Goal: Task Accomplishment & Management: Manage account settings

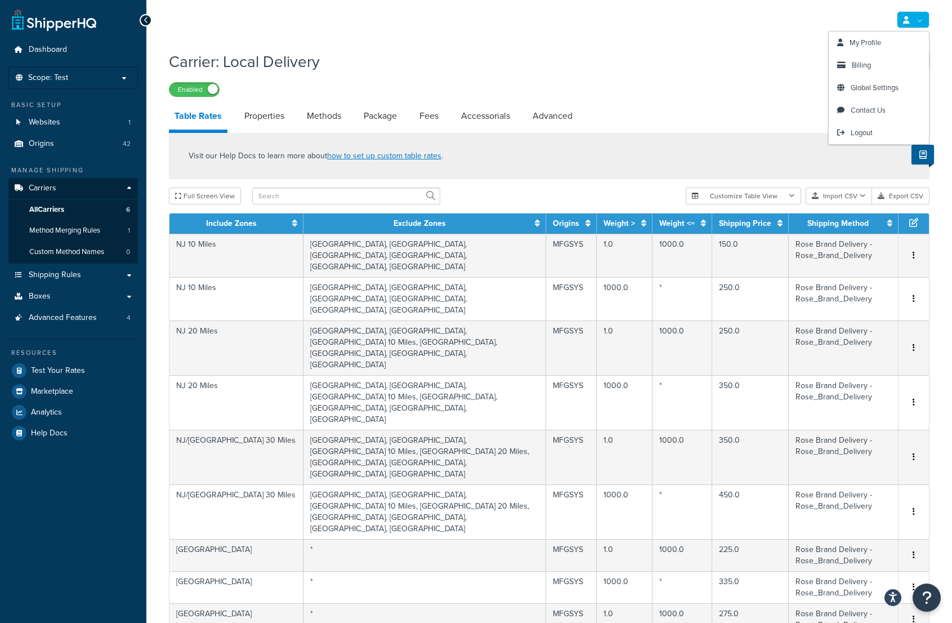
select select "25"
click at [861, 127] on link "Logout" at bounding box center [879, 133] width 100 height 23
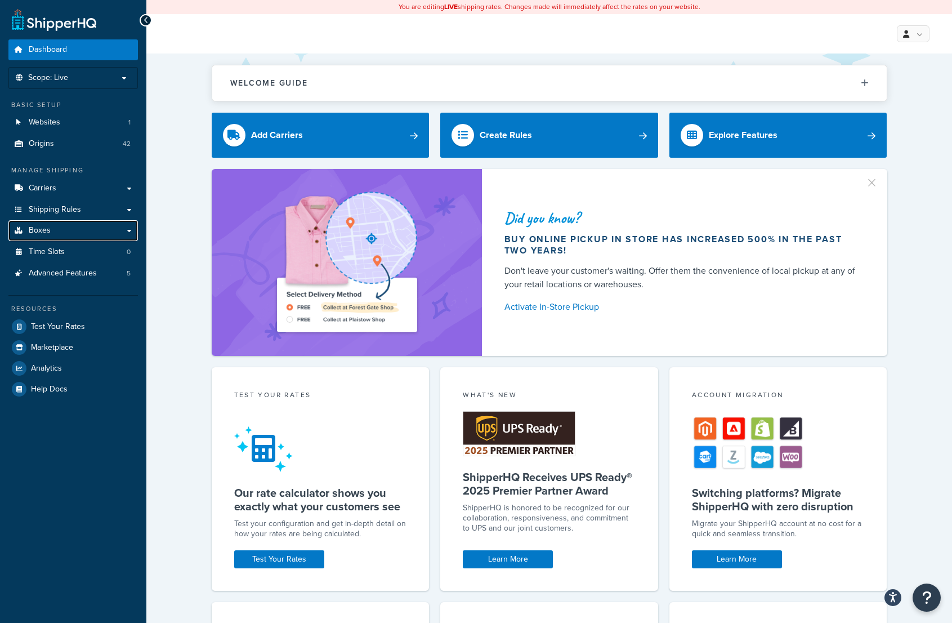
click at [63, 230] on link "Boxes" at bounding box center [72, 230] width 129 height 21
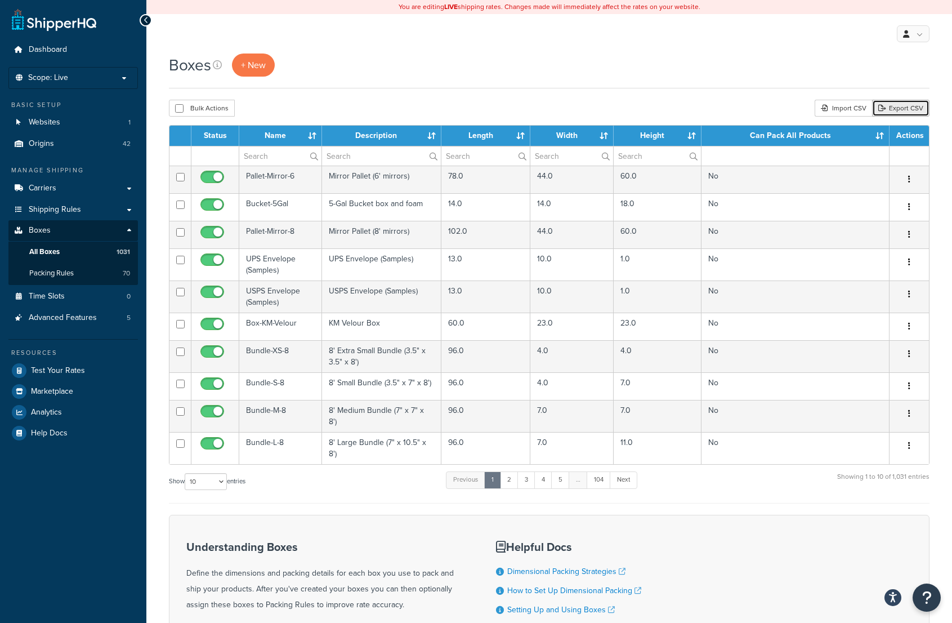
click at [897, 109] on link "Export CSV" at bounding box center [900, 108] width 57 height 17
